Goal: Find specific page/section: Find specific page/section

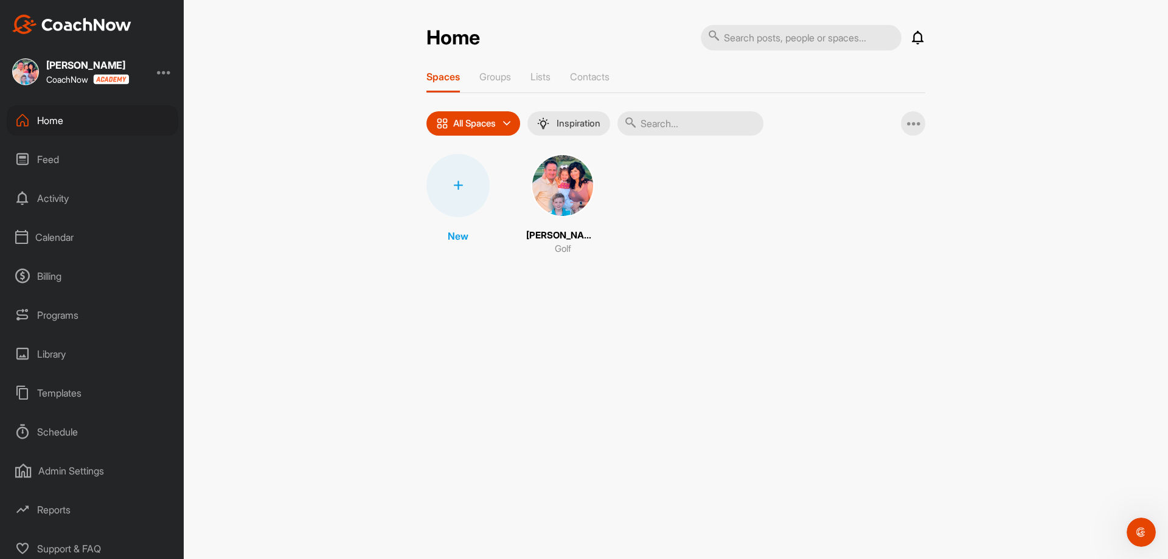
scroll to position [5, 0]
click at [69, 433] on div "Schedule" at bounding box center [93, 427] width 172 height 30
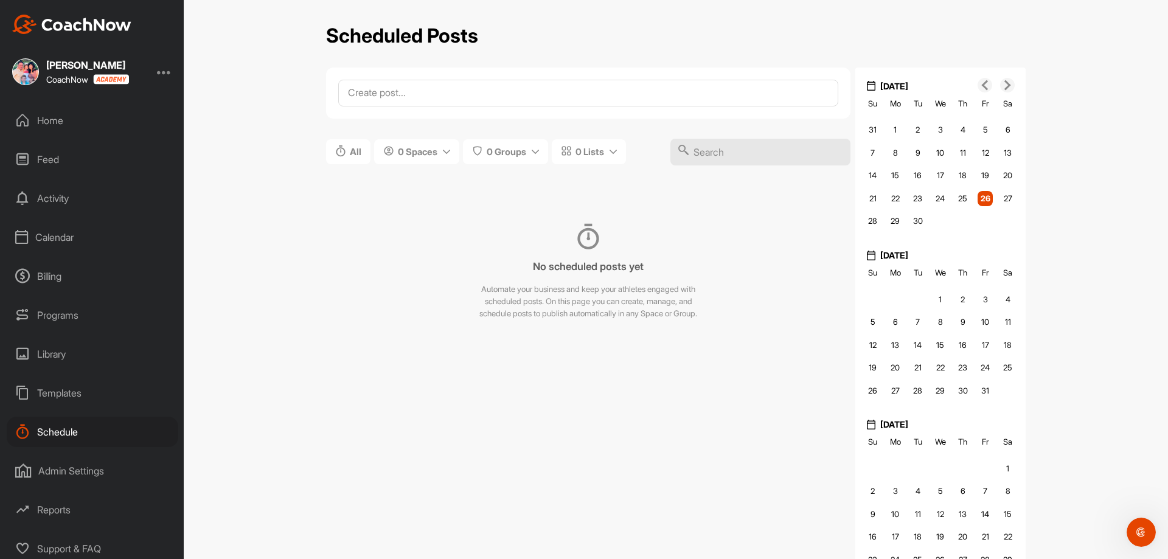
click at [89, 396] on div "Templates" at bounding box center [93, 393] width 172 height 30
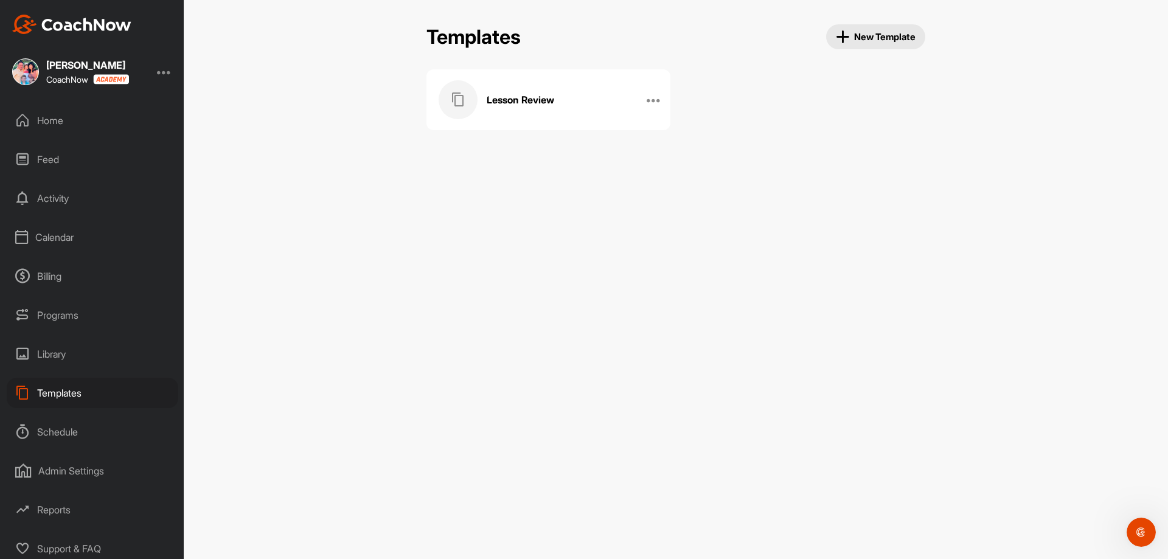
click at [71, 472] on div "Admin Settings" at bounding box center [93, 471] width 172 height 30
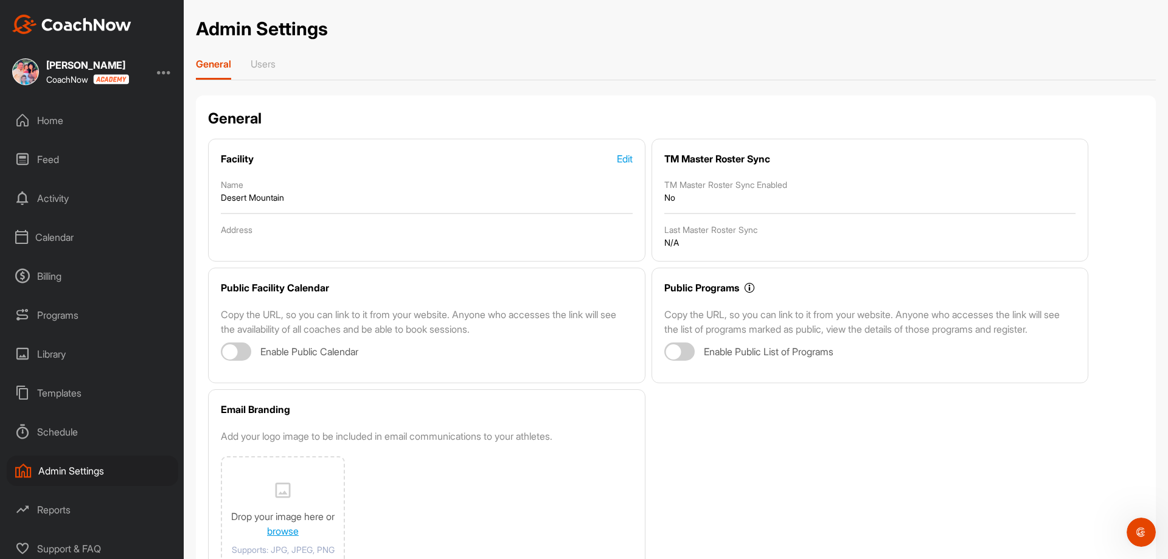
click at [61, 312] on div "Programs" at bounding box center [93, 315] width 172 height 30
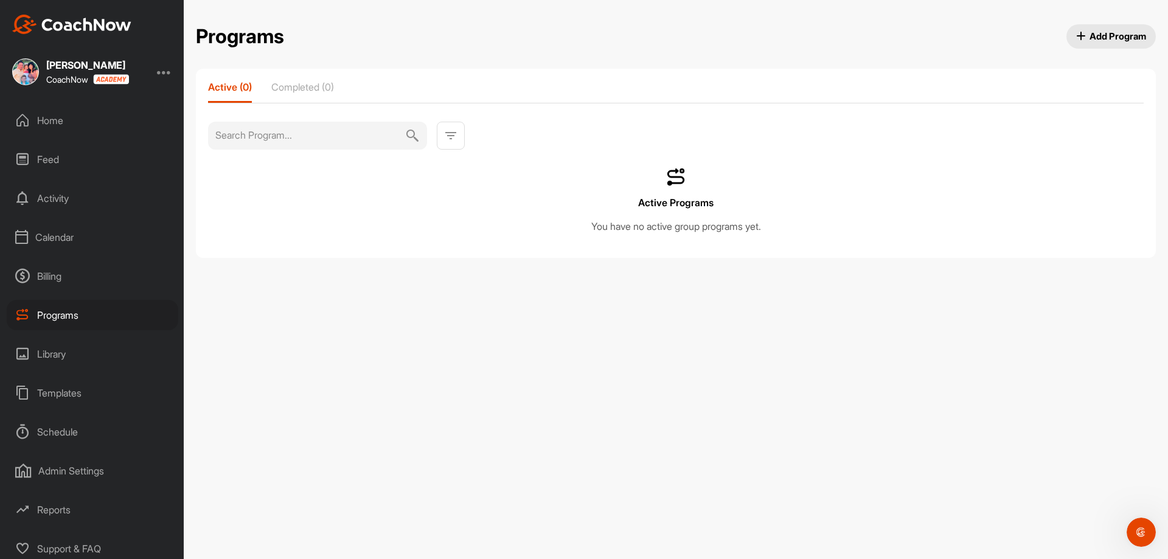
click at [59, 273] on div "Billing" at bounding box center [93, 276] width 172 height 30
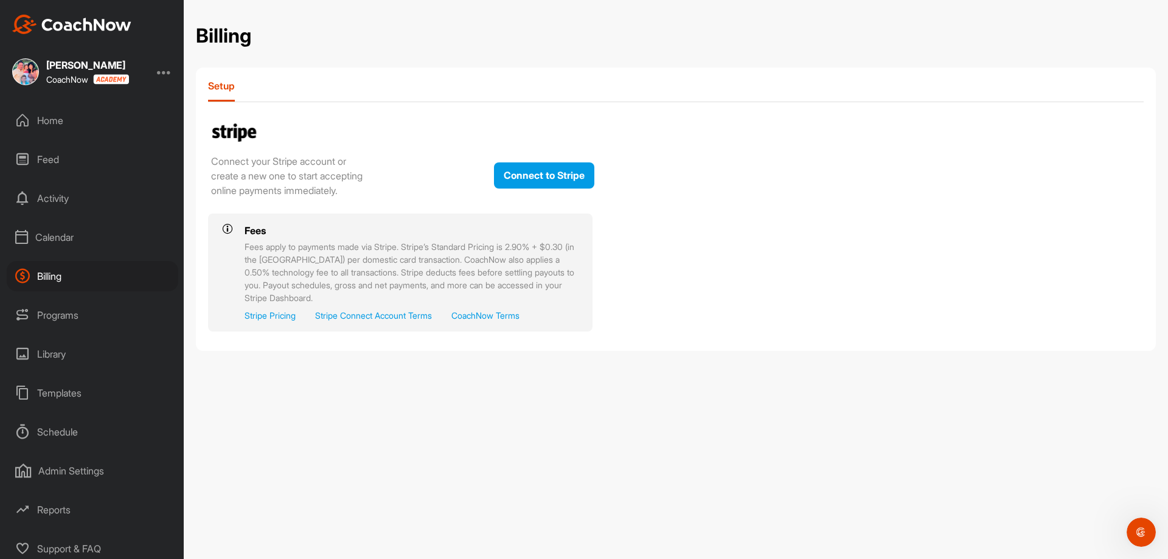
click at [61, 244] on div "Calendar" at bounding box center [93, 237] width 172 height 30
